Goal: Complete application form: Complete application form

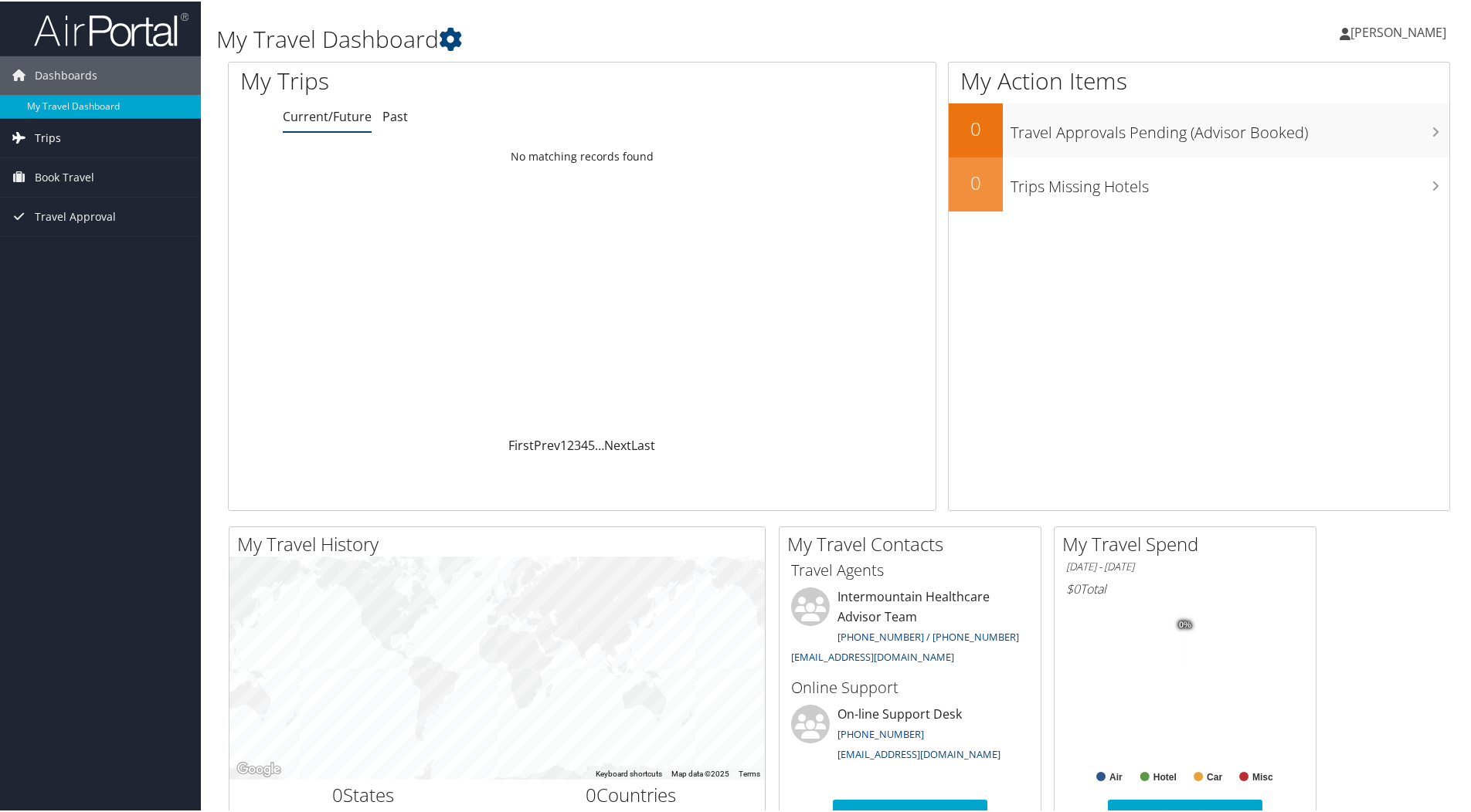
click at [43, 132] on span "Trips" at bounding box center [48, 137] width 26 height 39
click at [64, 166] on link "Current/Future Trips" at bounding box center [100, 167] width 201 height 23
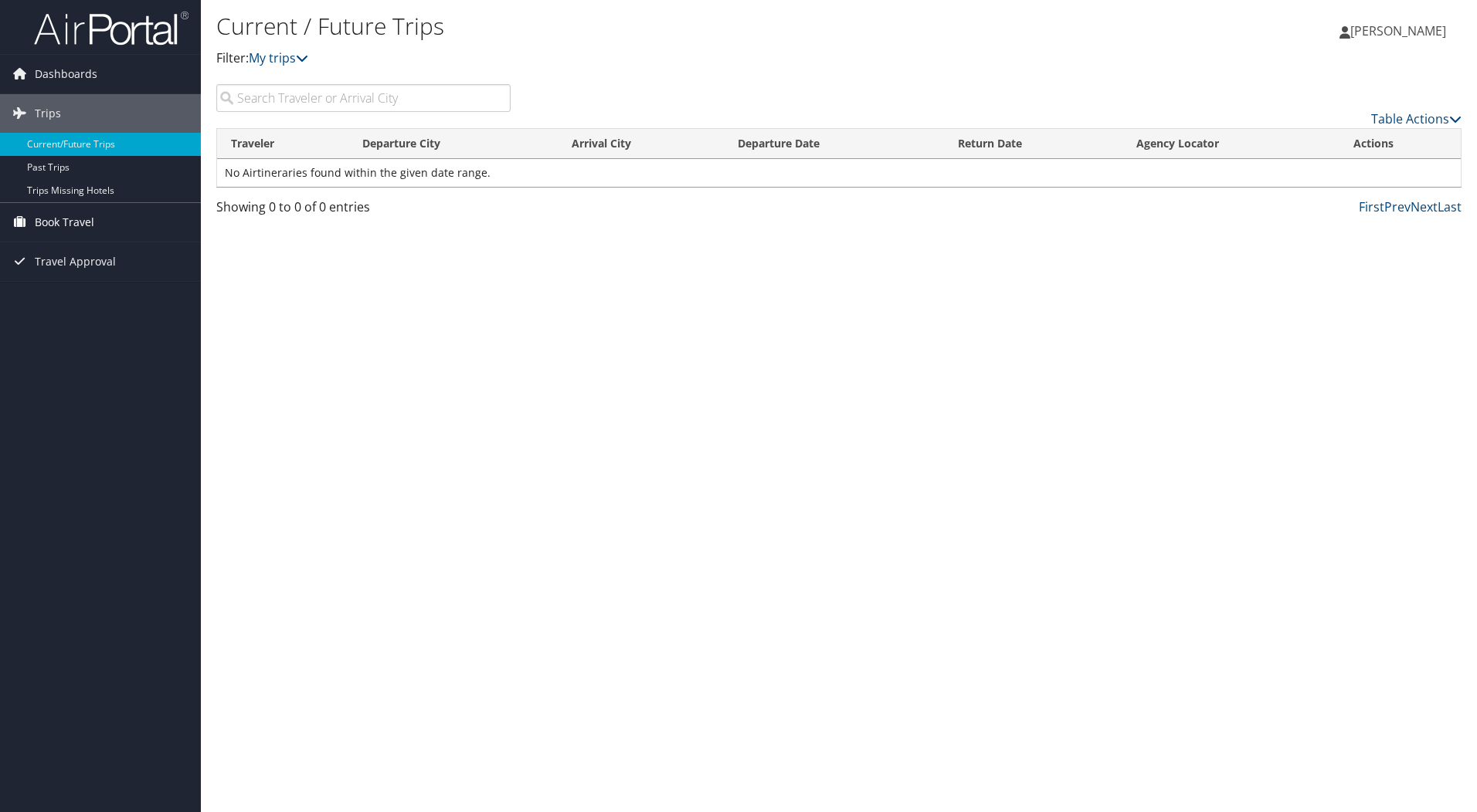
click at [46, 225] on span "Book Travel" at bounding box center [64, 223] width 59 height 39
click at [61, 300] on link "Book/Manage Online Trips" at bounding box center [100, 300] width 201 height 23
click at [54, 76] on span "Dashboards" at bounding box center [66, 74] width 62 height 39
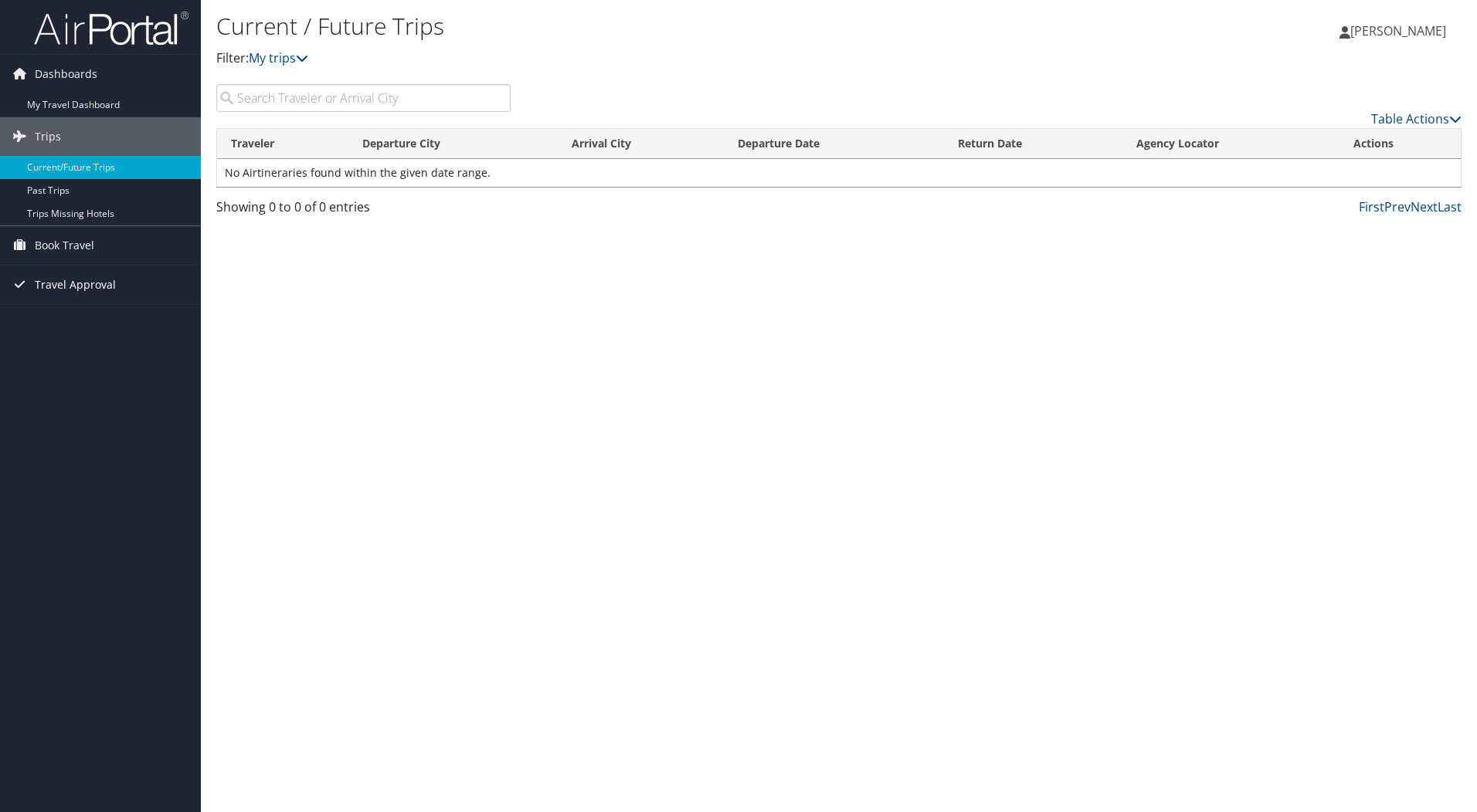
click at [40, 293] on span "Travel Approval" at bounding box center [75, 285] width 81 height 39
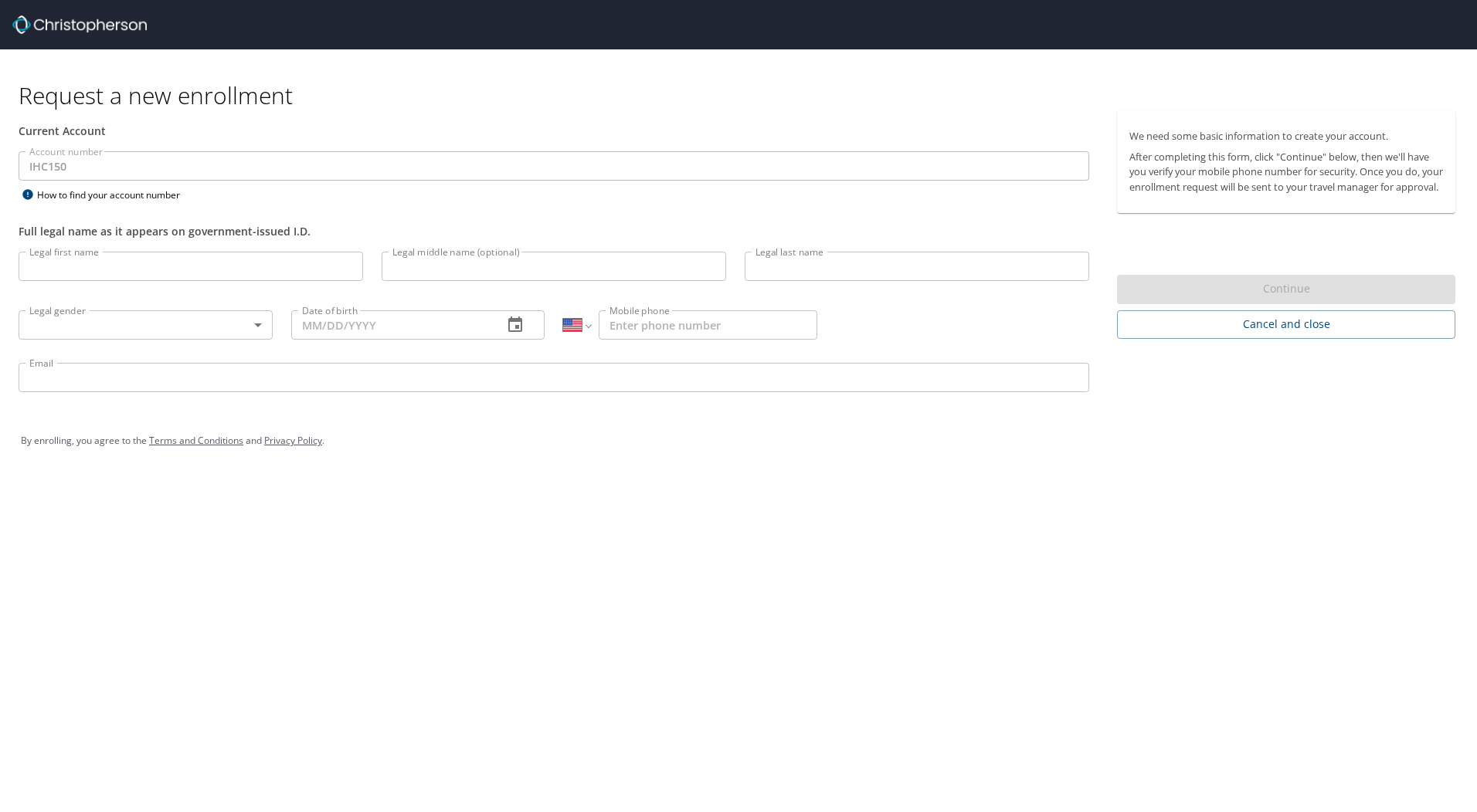
select select "US"
click at [73, 262] on input "Legal first name" at bounding box center [191, 267] width 345 height 29
type input "[PERSON_NAME]"
click at [440, 270] on input "Legal middle name (optional)" at bounding box center [554, 267] width 345 height 29
type input "[PERSON_NAME]"
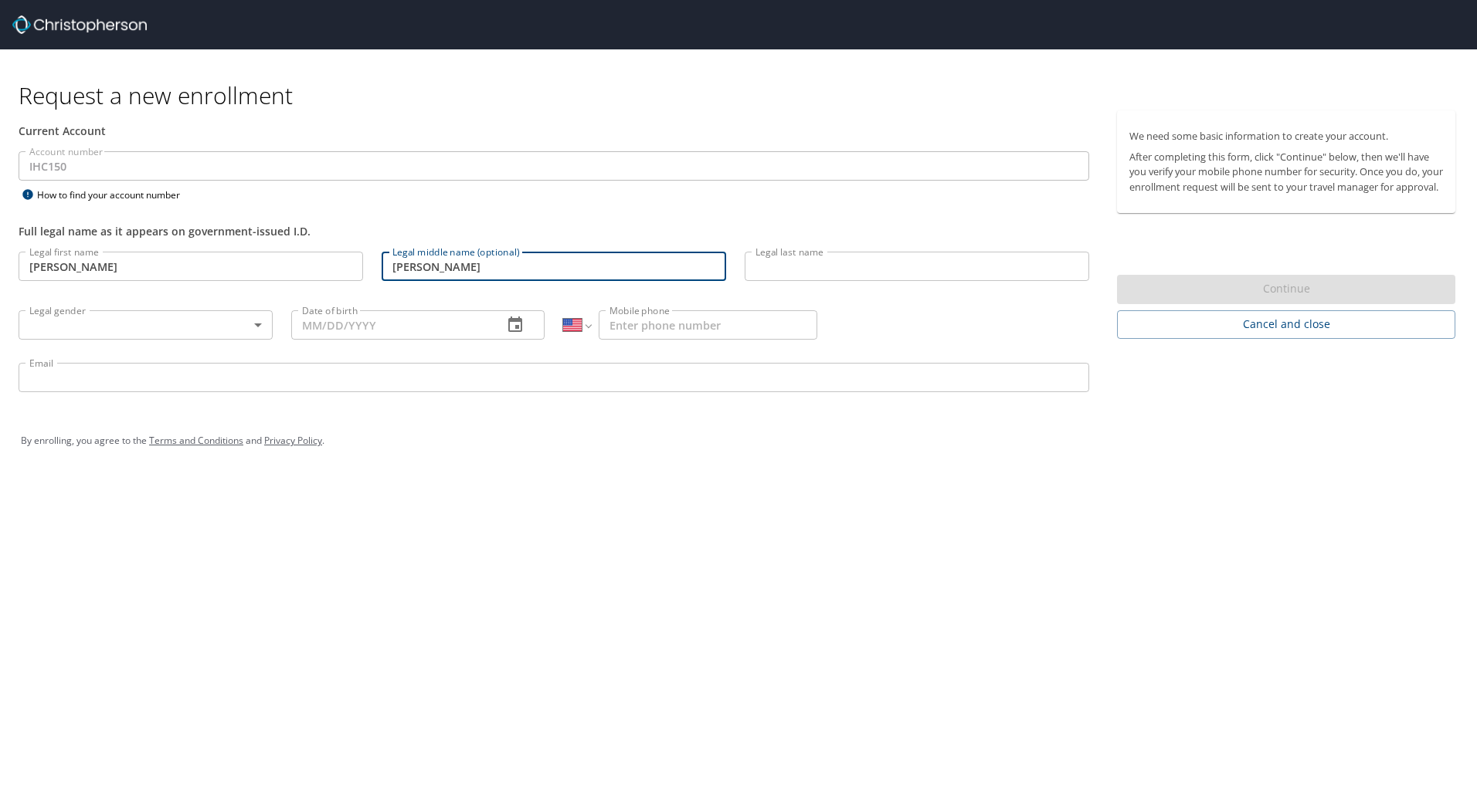
click at [799, 265] on input "Legal last name" at bounding box center [917, 267] width 345 height 29
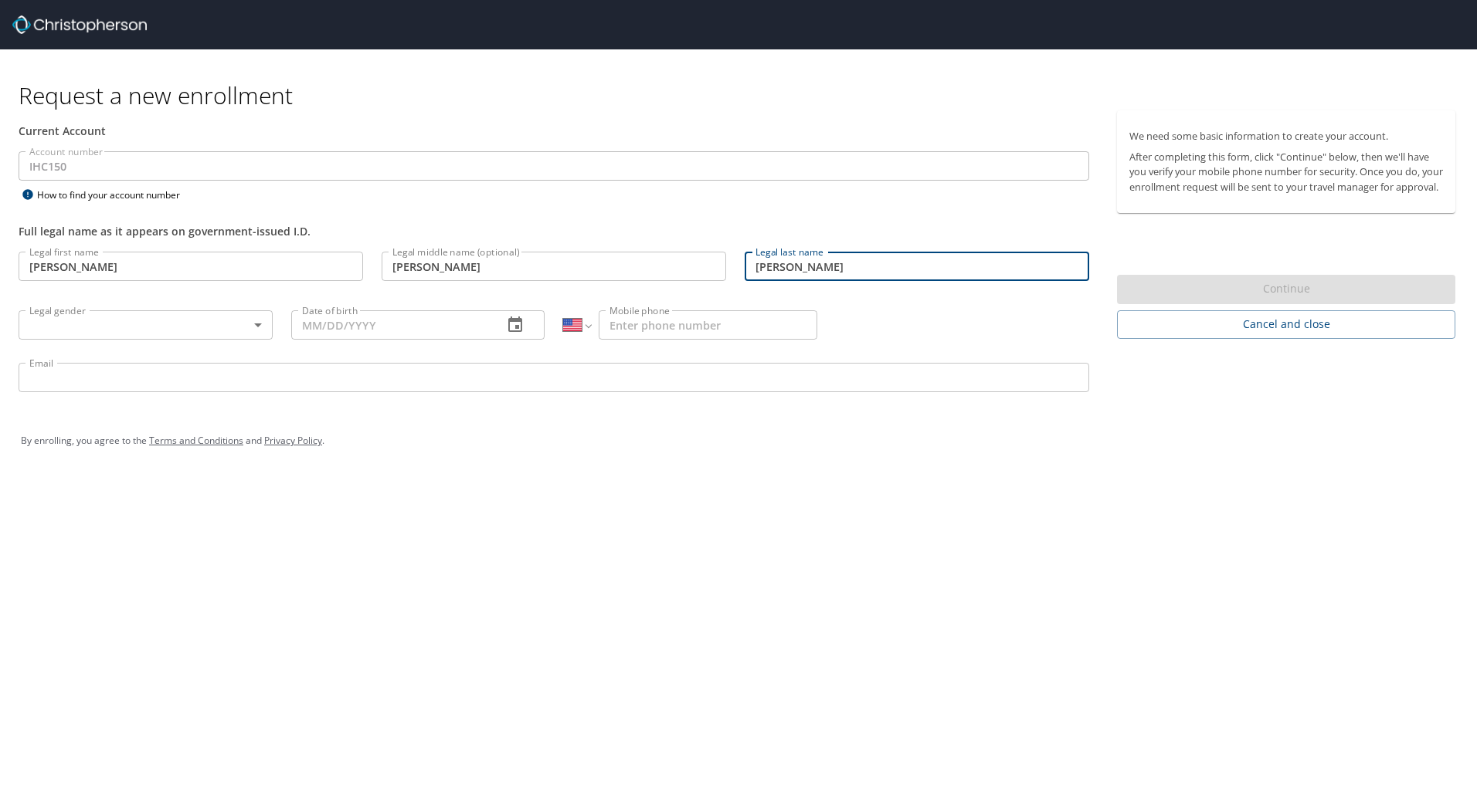
type input "[PERSON_NAME]"
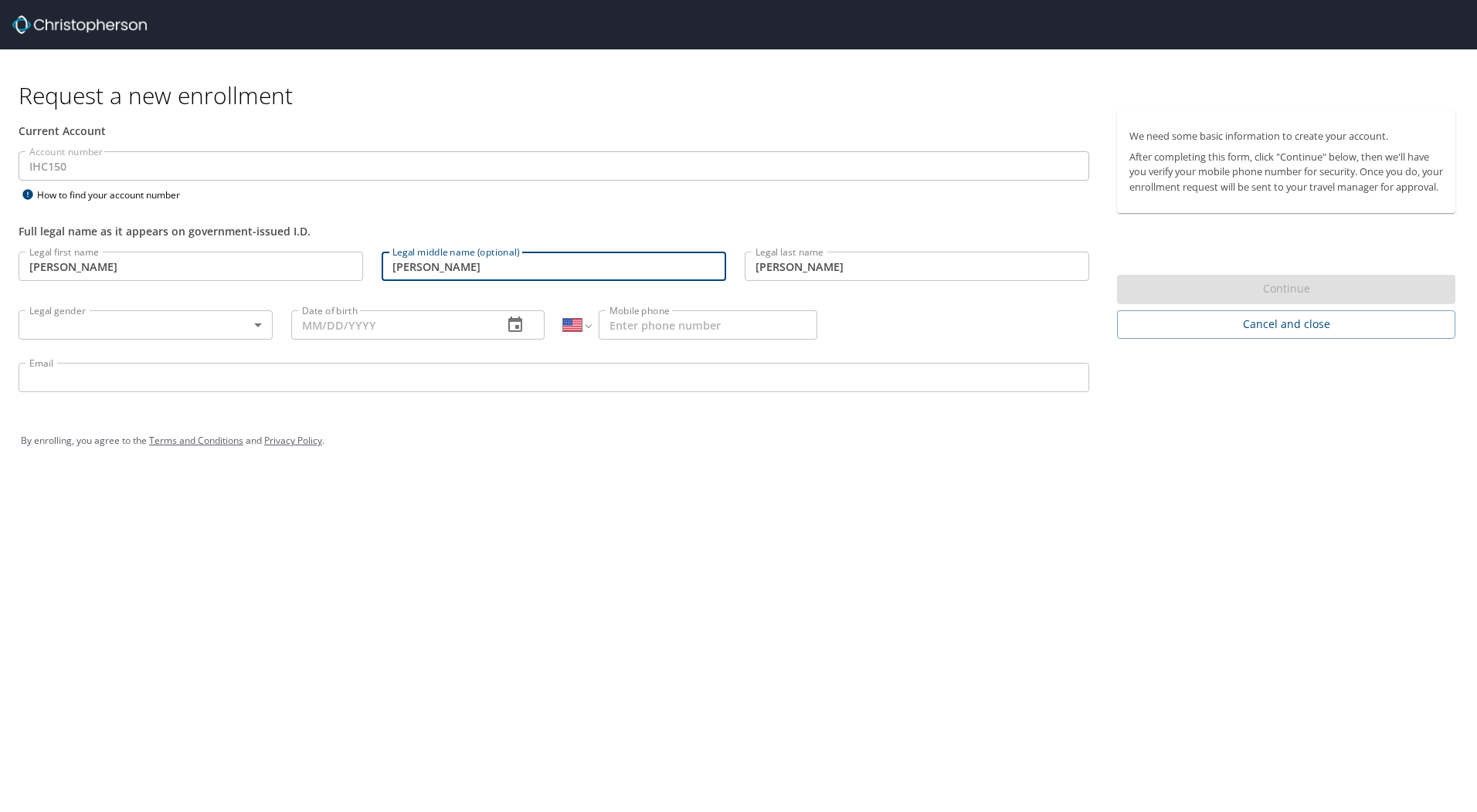
drag, startPoint x: 460, startPoint y: 260, endPoint x: 222, endPoint y: 302, distance: 241.7
click at [222, 302] on div "Legal first name [PERSON_NAME] Legal first name Legal middle name (optional) [P…" at bounding box center [554, 324] width 1089 height 164
click at [113, 330] on body "Request a new enrollment Current Account Account number IHC150 Account number H…" at bounding box center [738, 406] width 1477 height 812
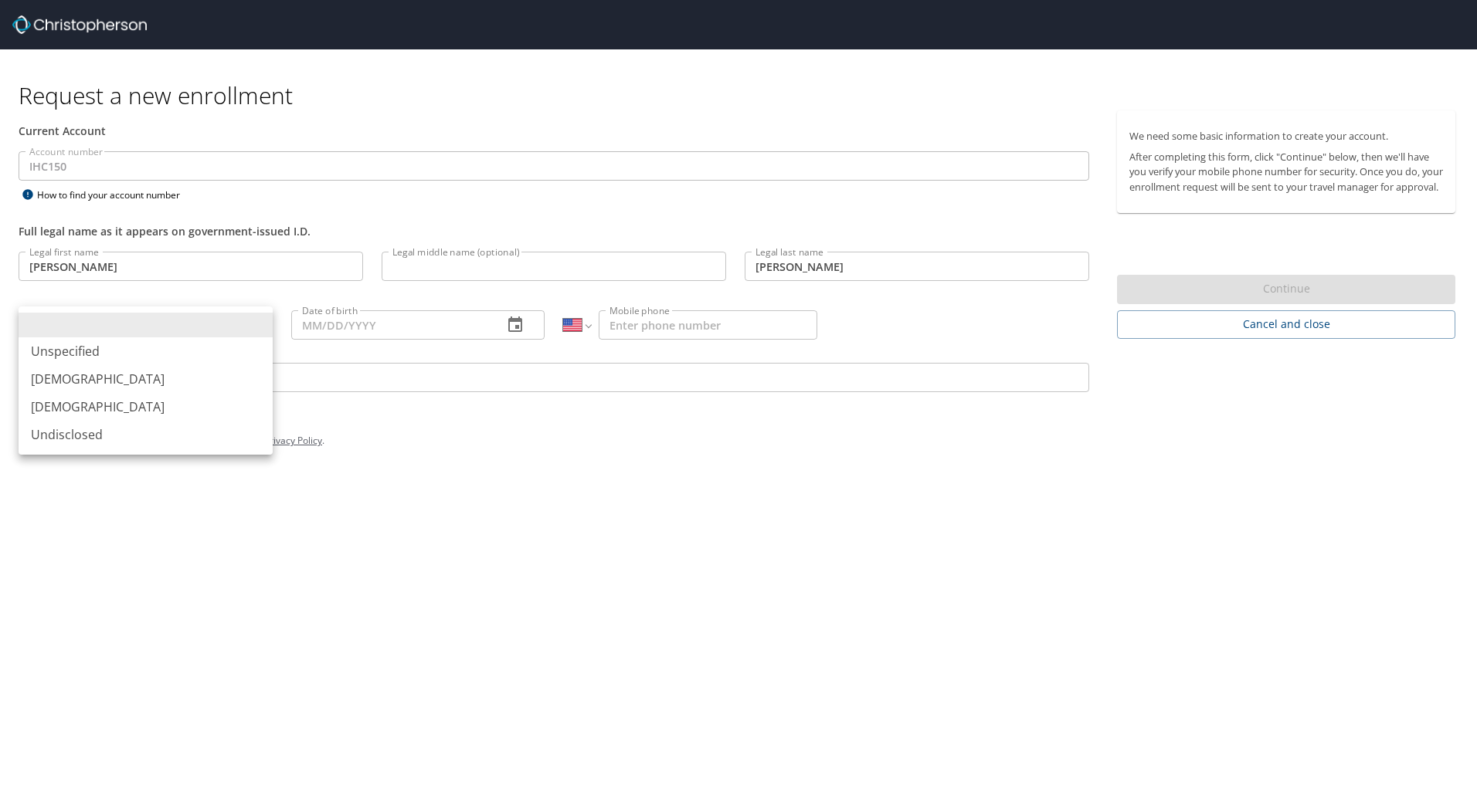
click at [97, 403] on li "[DEMOGRAPHIC_DATA]" at bounding box center [145, 407] width 254 height 28
type input "[DEMOGRAPHIC_DATA]"
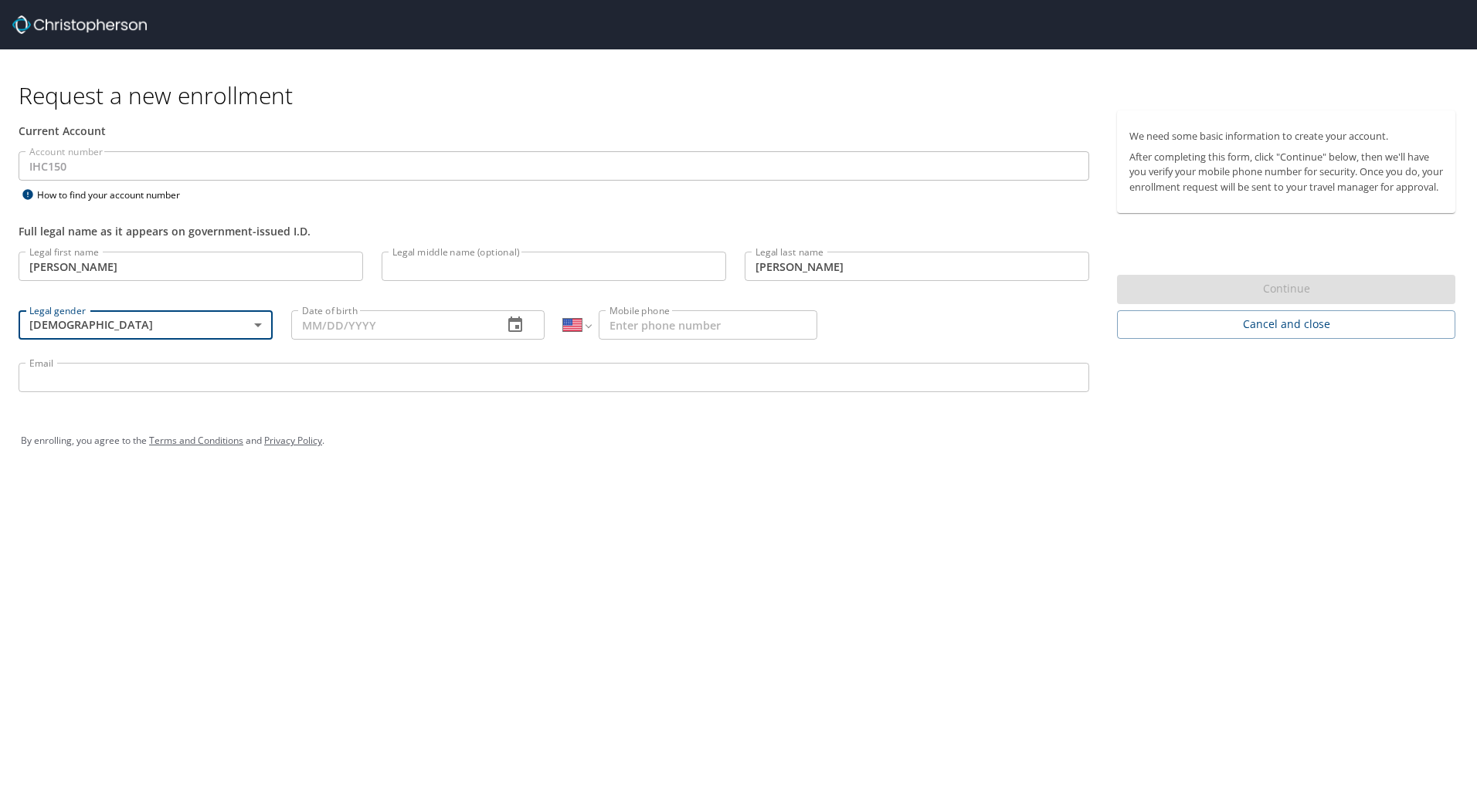
click at [425, 326] on input "Date of birth" at bounding box center [390, 325] width 200 height 29
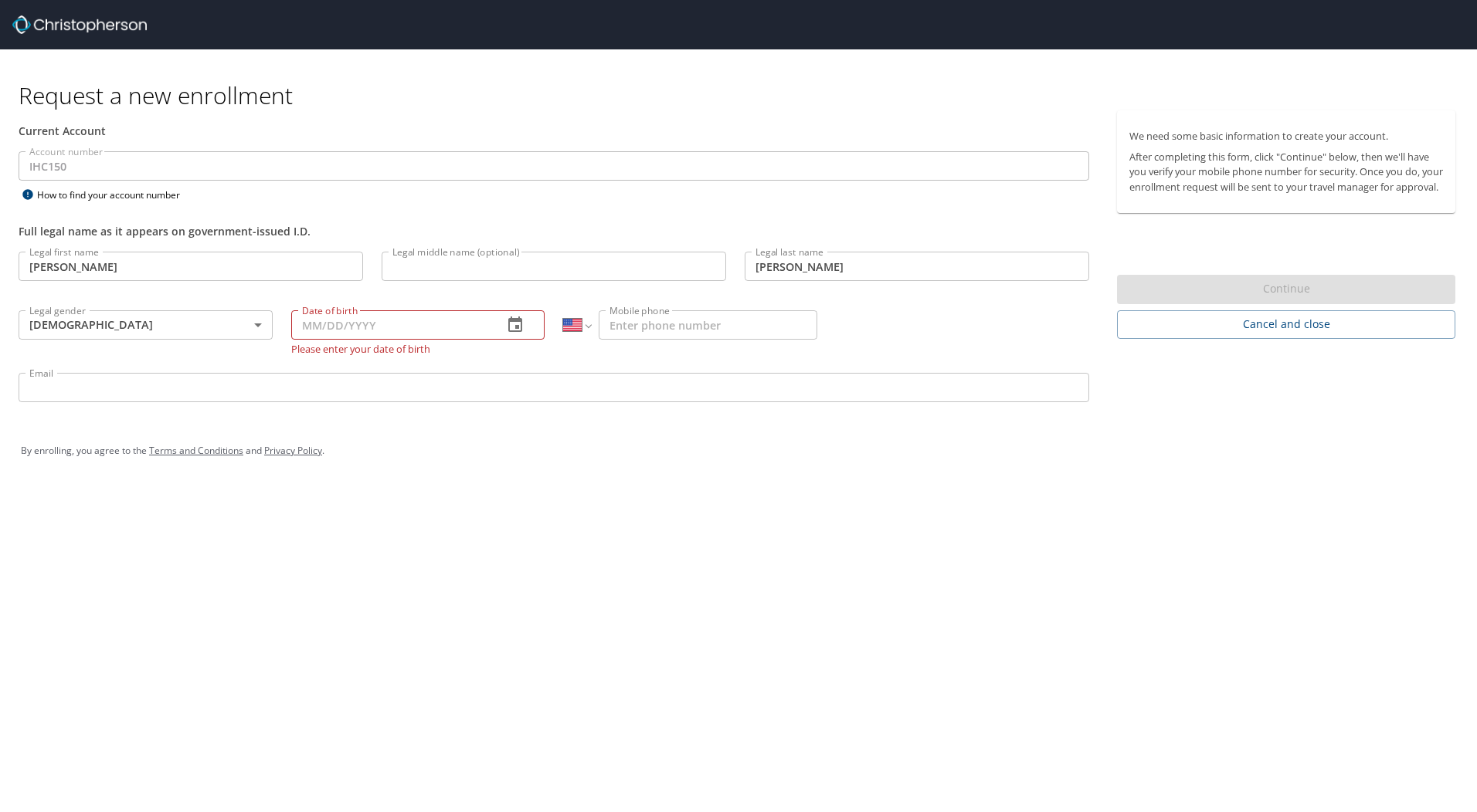
click at [392, 326] on input "Date of birth" at bounding box center [390, 325] width 200 height 29
type input "[DATE]"
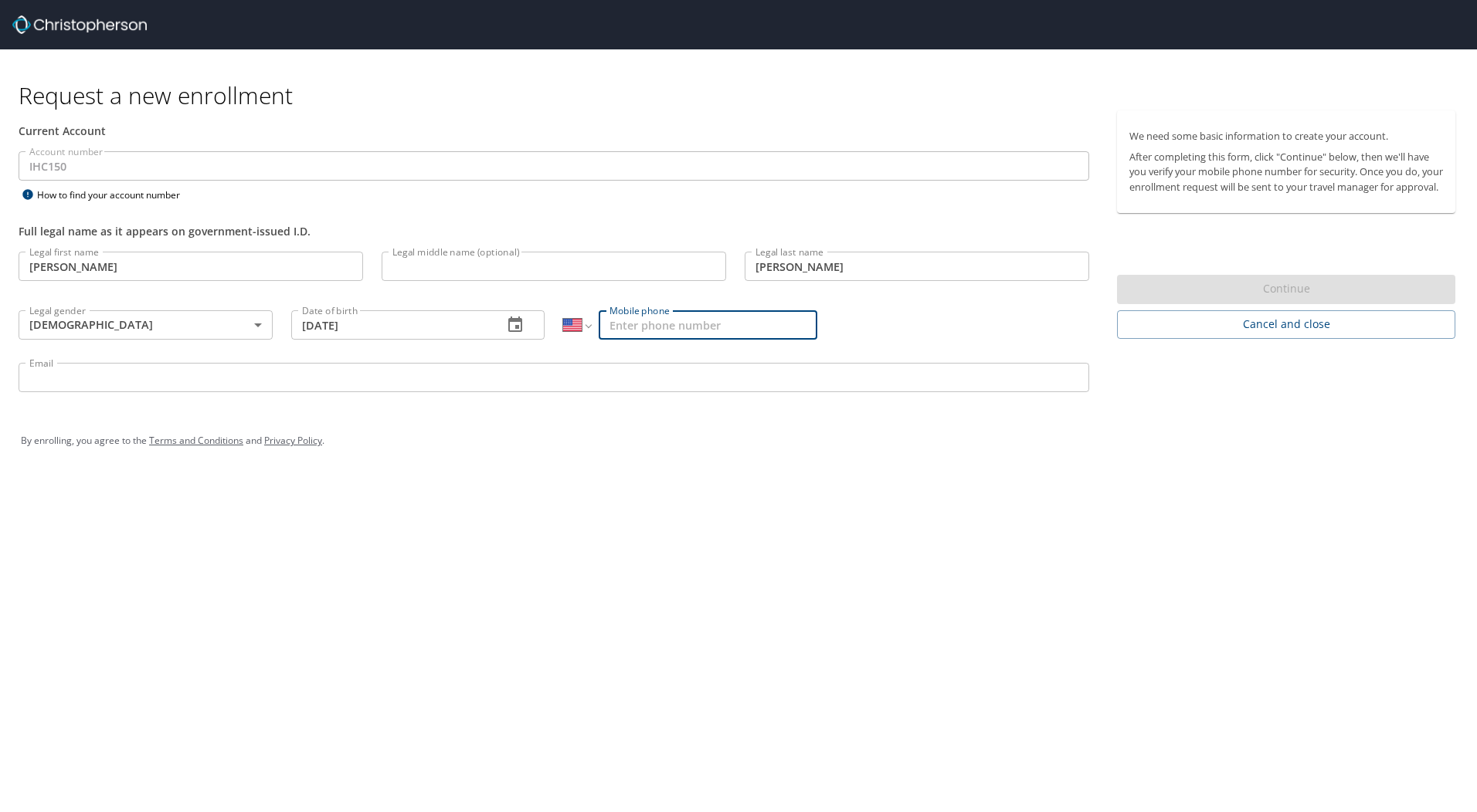
click at [669, 330] on input "Mobile phone" at bounding box center [708, 325] width 218 height 29
type input "[PHONE_NUMBER]"
click at [272, 387] on input "Email" at bounding box center [553, 378] width 1070 height 29
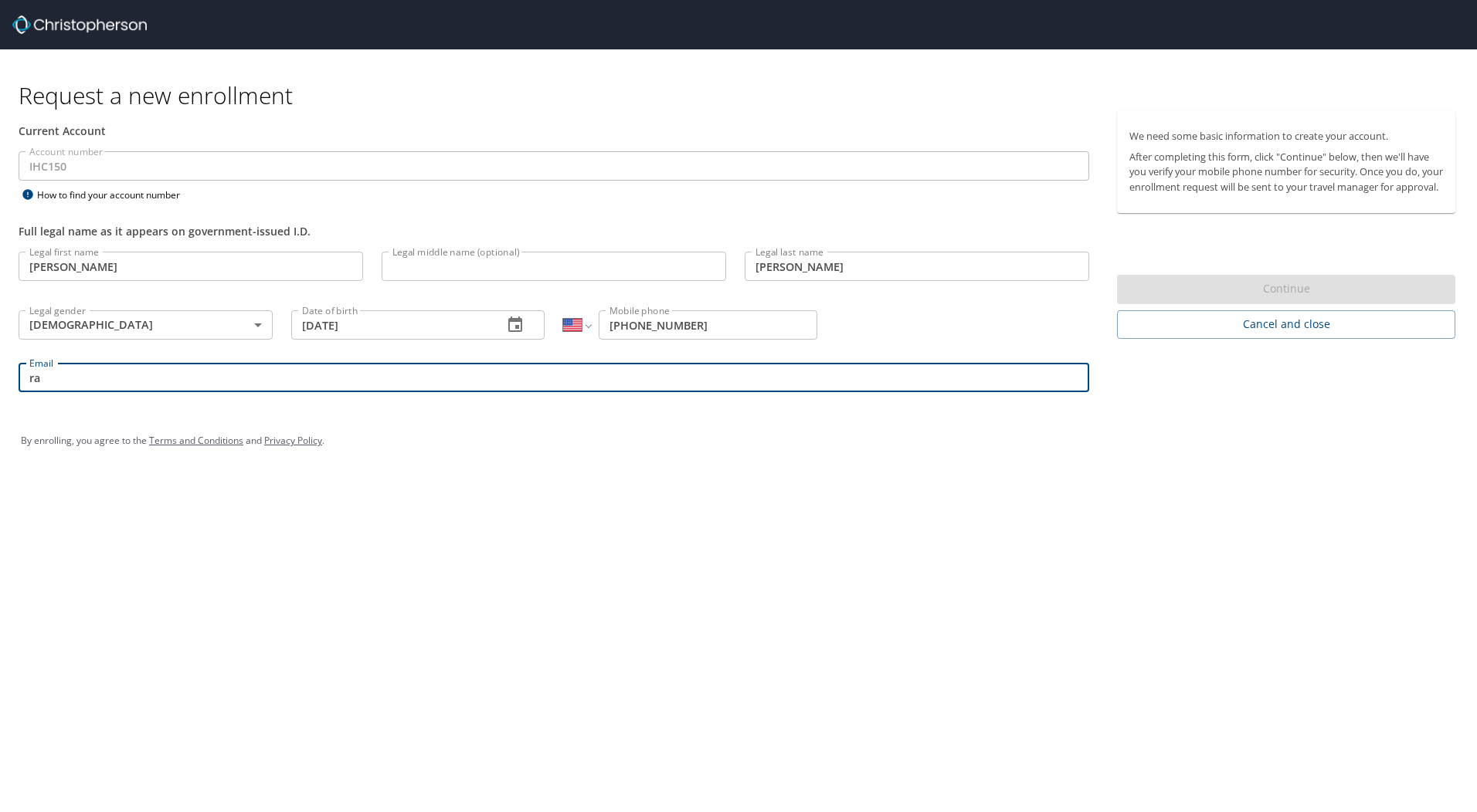
type input "[PERSON_NAME][EMAIL_ADDRESS][PERSON_NAME][DOMAIN_NAME]"
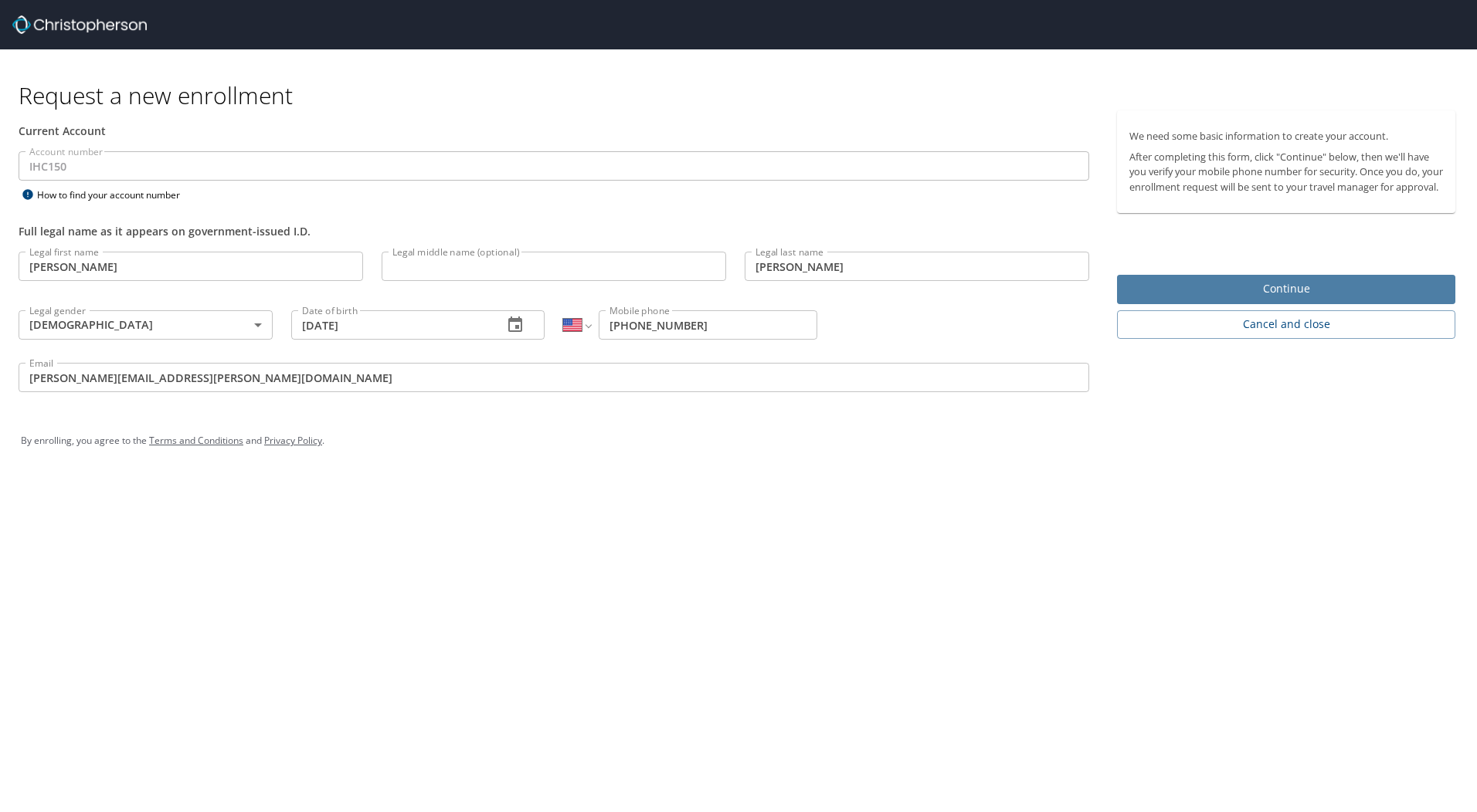
click at [1298, 299] on span "Continue" at bounding box center [1286, 289] width 314 height 19
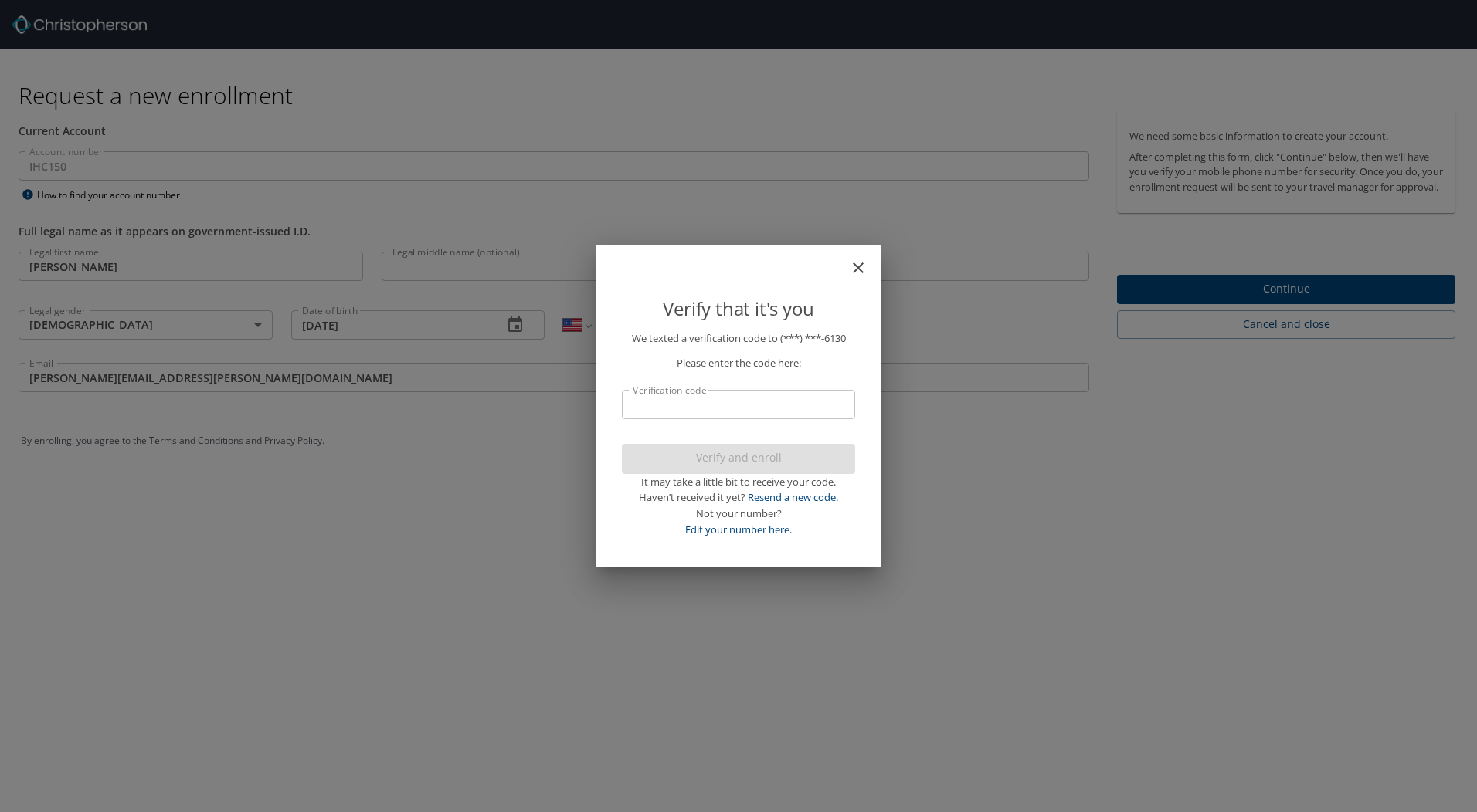
click at [741, 405] on input "Verification code" at bounding box center [739, 405] width 234 height 29
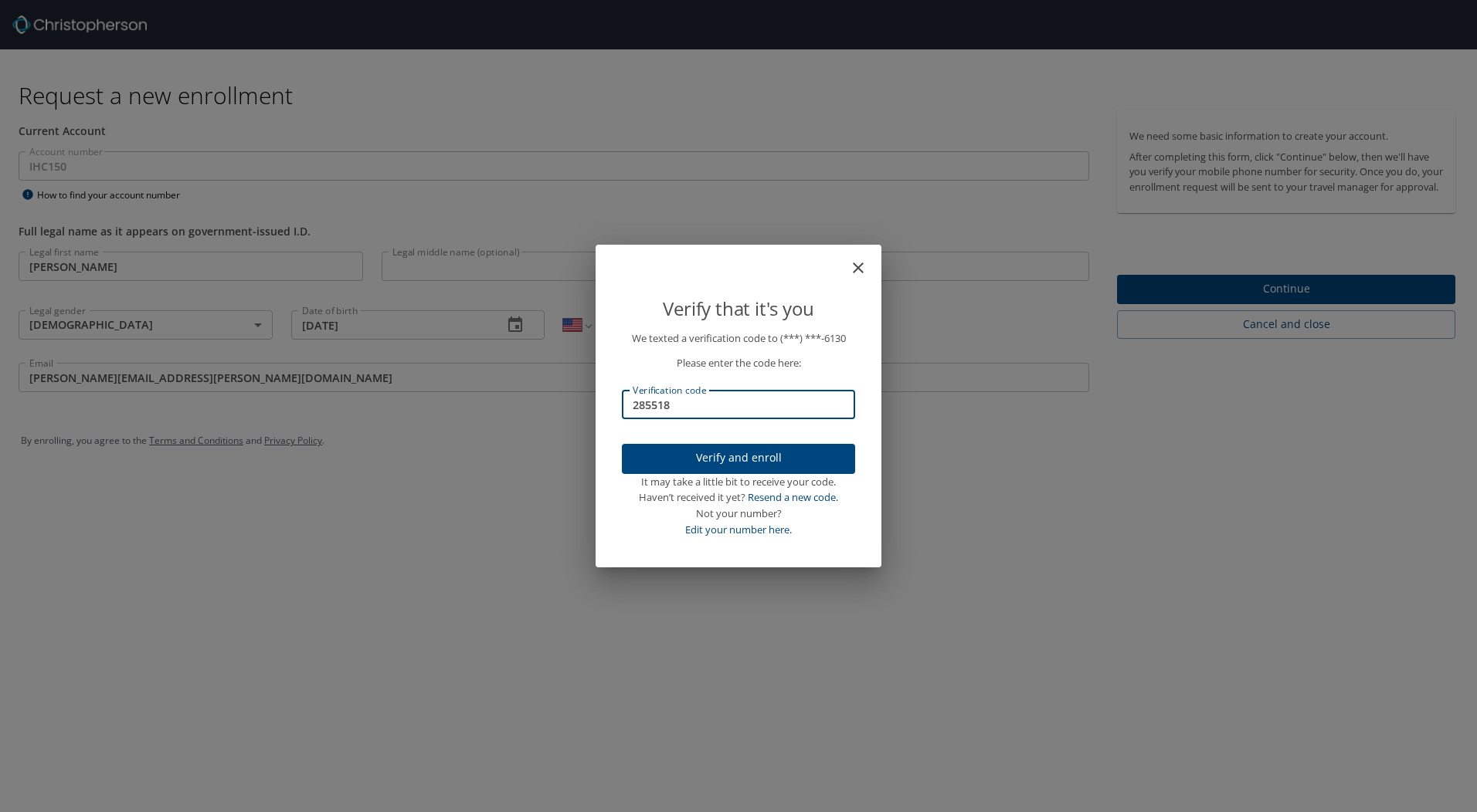
type input "285518"
click at [805, 465] on span "Verify and enroll" at bounding box center [738, 459] width 208 height 19
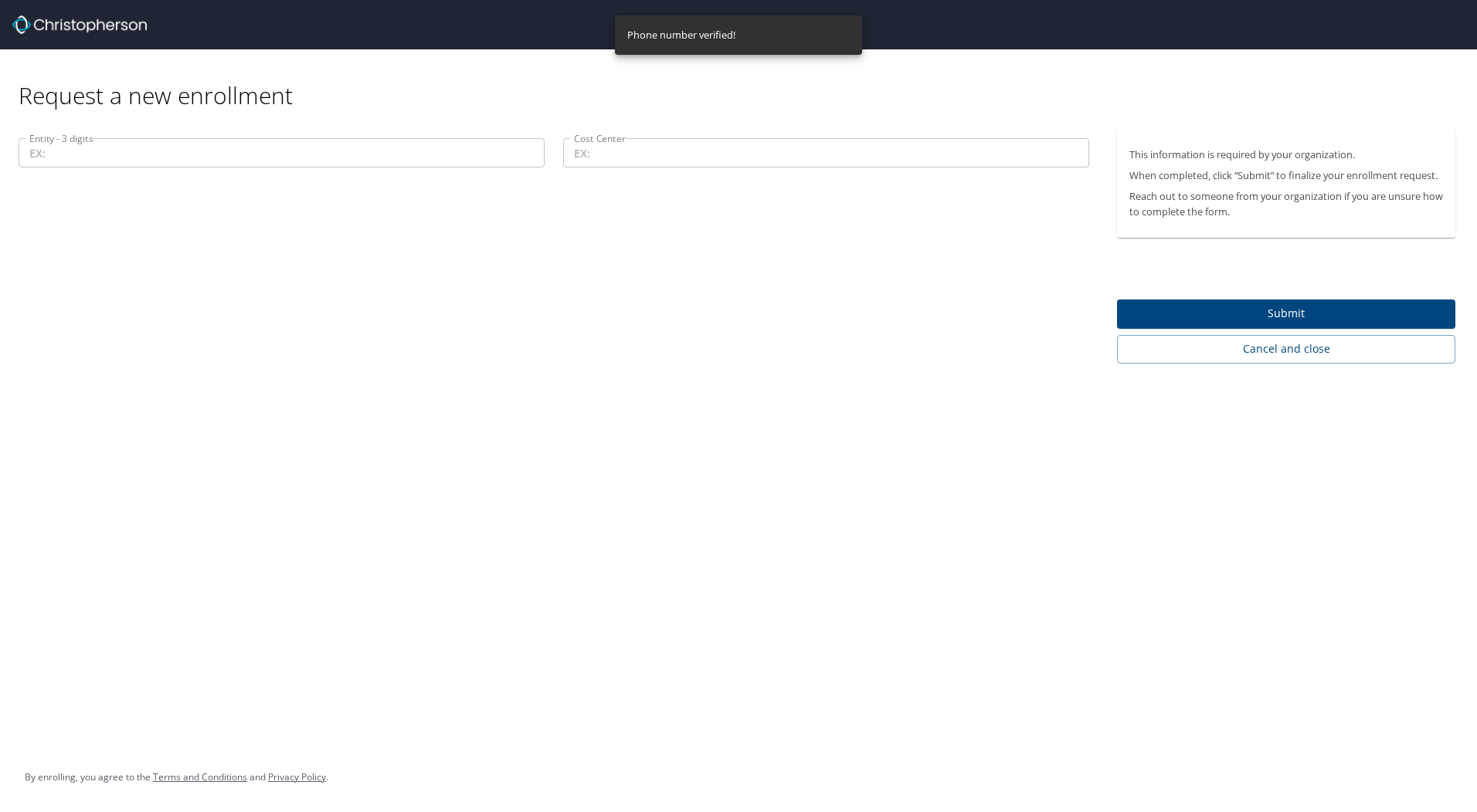
click at [102, 150] on input "Entity - 3 digits" at bounding box center [281, 153] width 526 height 29
click at [74, 162] on input "Entity - 3 digits" at bounding box center [281, 153] width 526 height 29
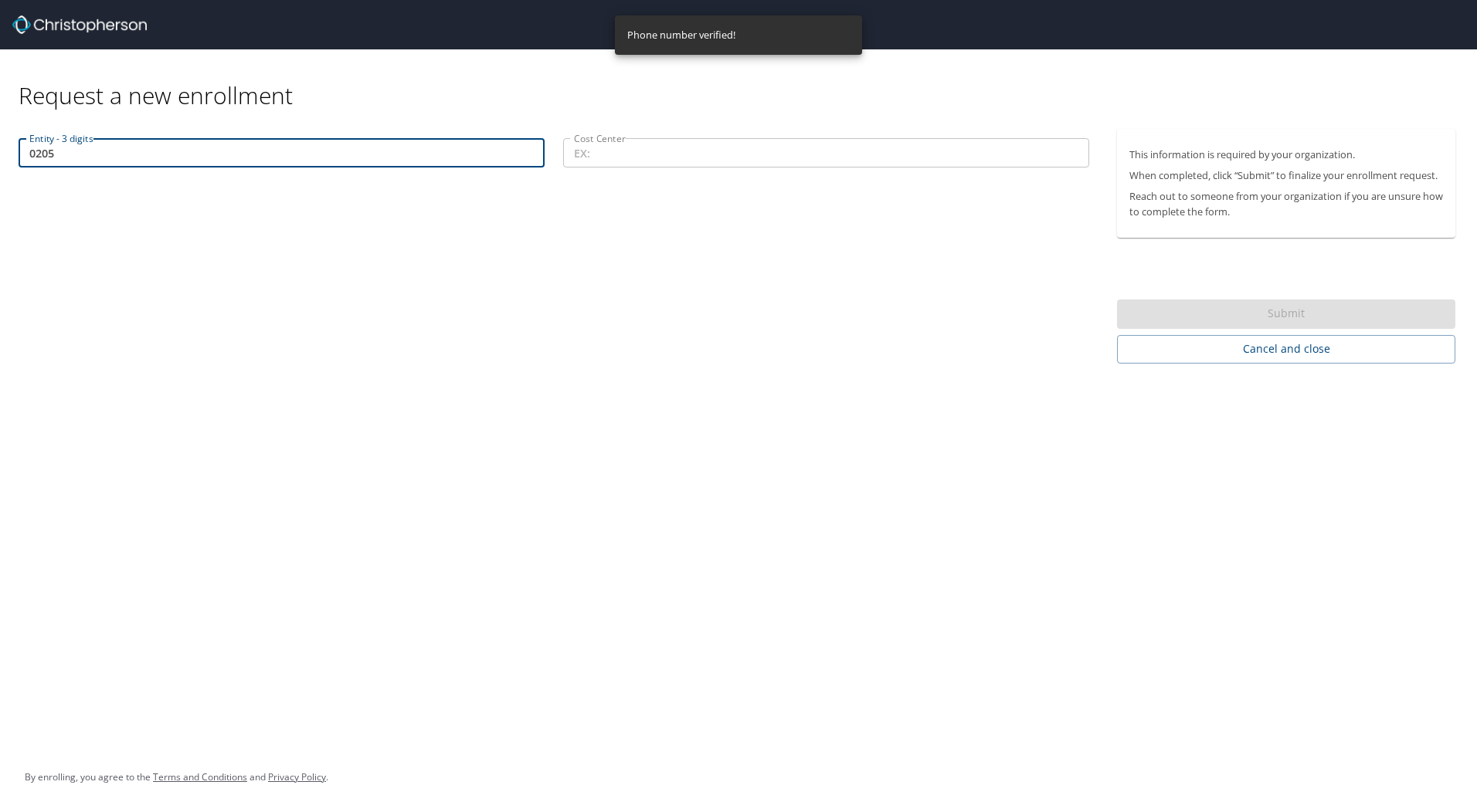
type input "0205"
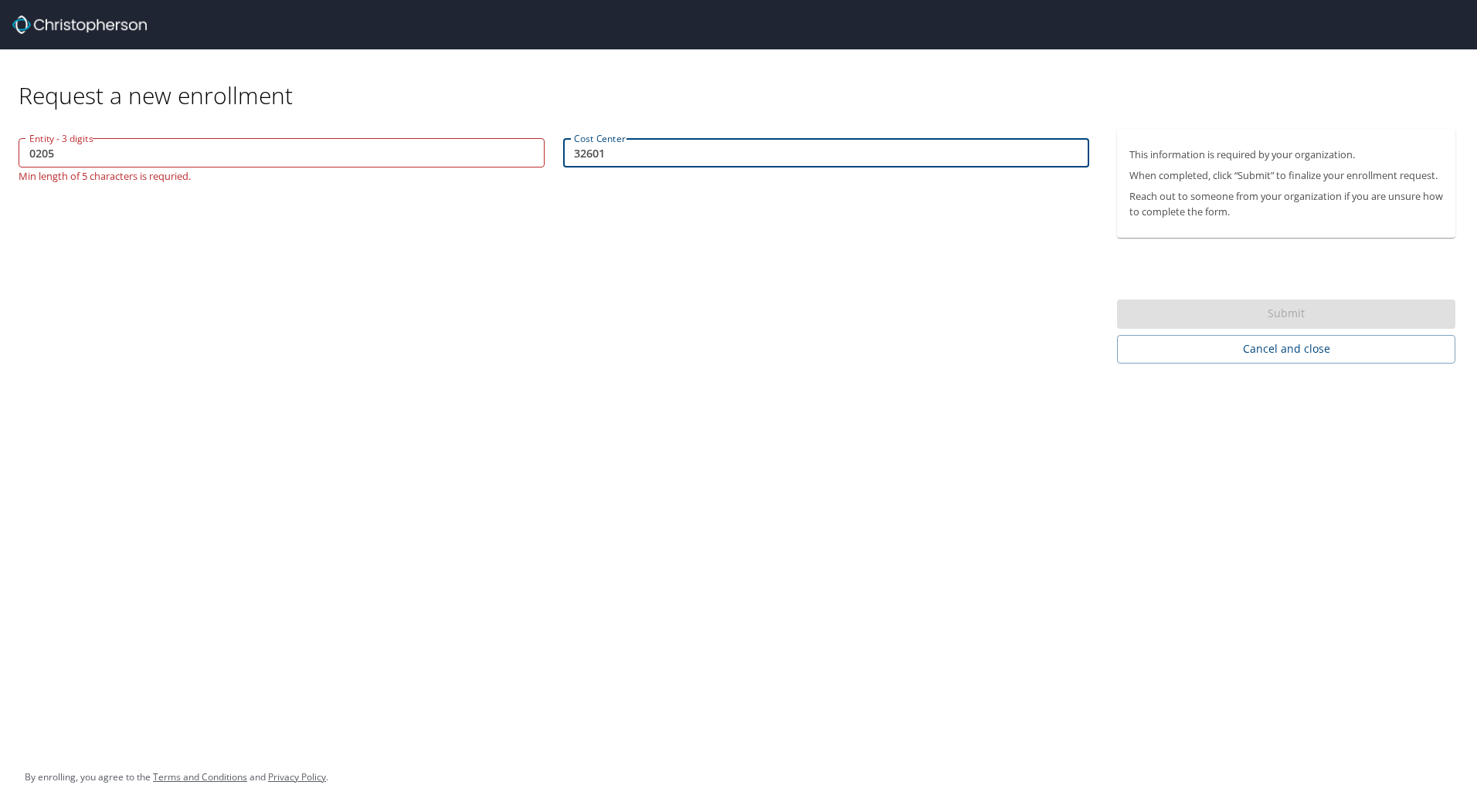
type input "32601"
click at [466, 162] on input "0205" at bounding box center [281, 153] width 526 height 29
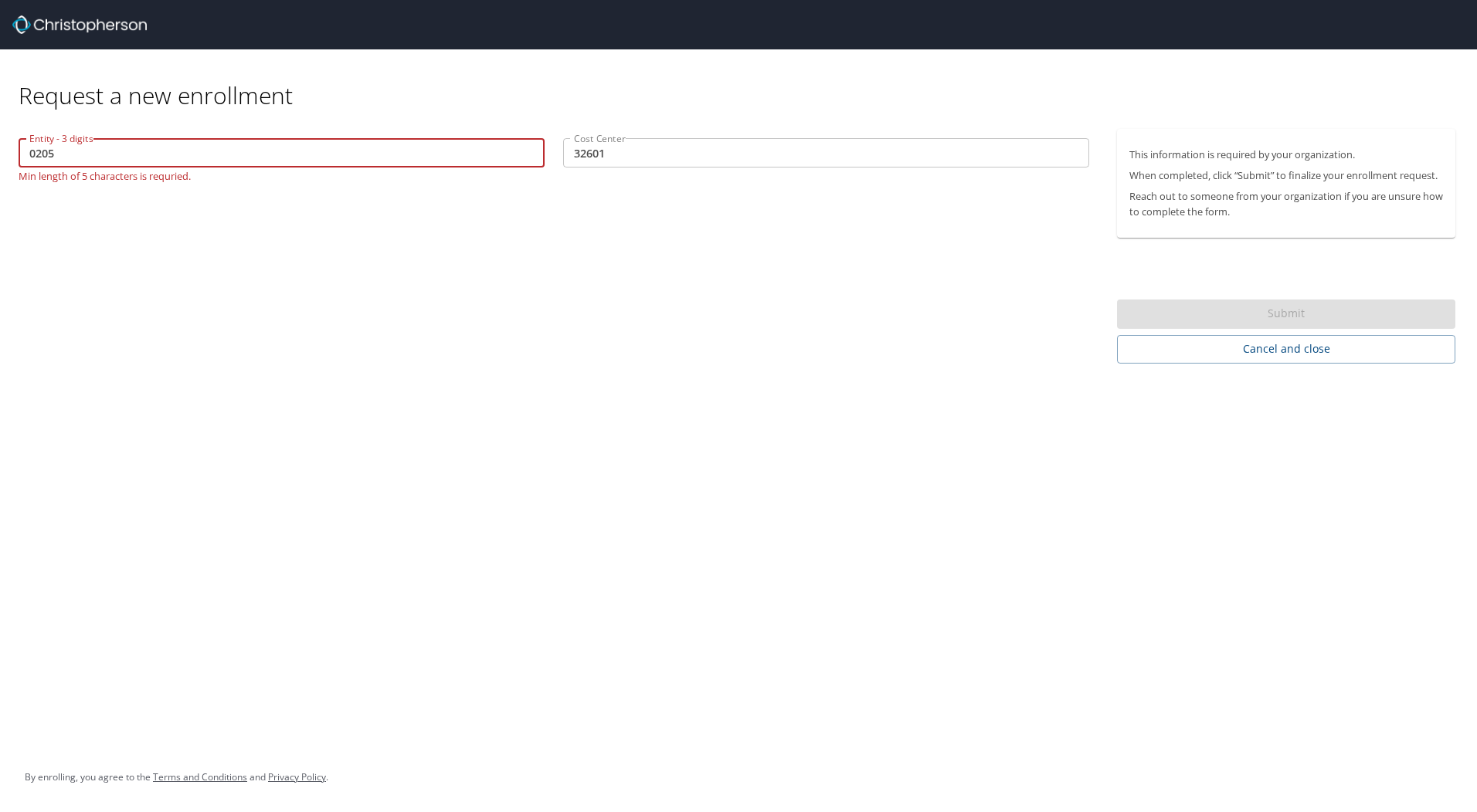
click at [28, 155] on input "0205" at bounding box center [281, 153] width 526 height 29
type input "00205"
click at [1232, 311] on span "Submit" at bounding box center [1286, 314] width 314 height 19
